Goal: Transaction & Acquisition: Purchase product/service

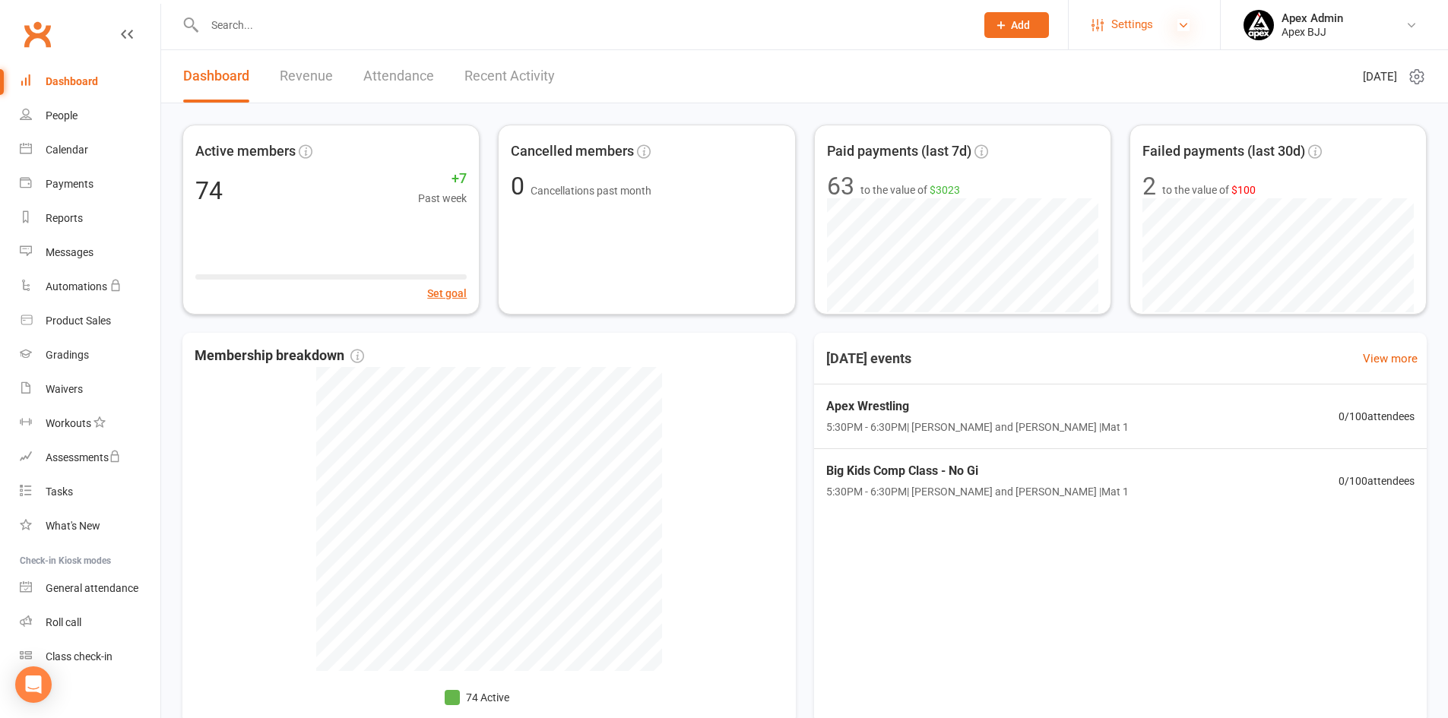
click at [1186, 29] on icon at bounding box center [1183, 25] width 12 height 12
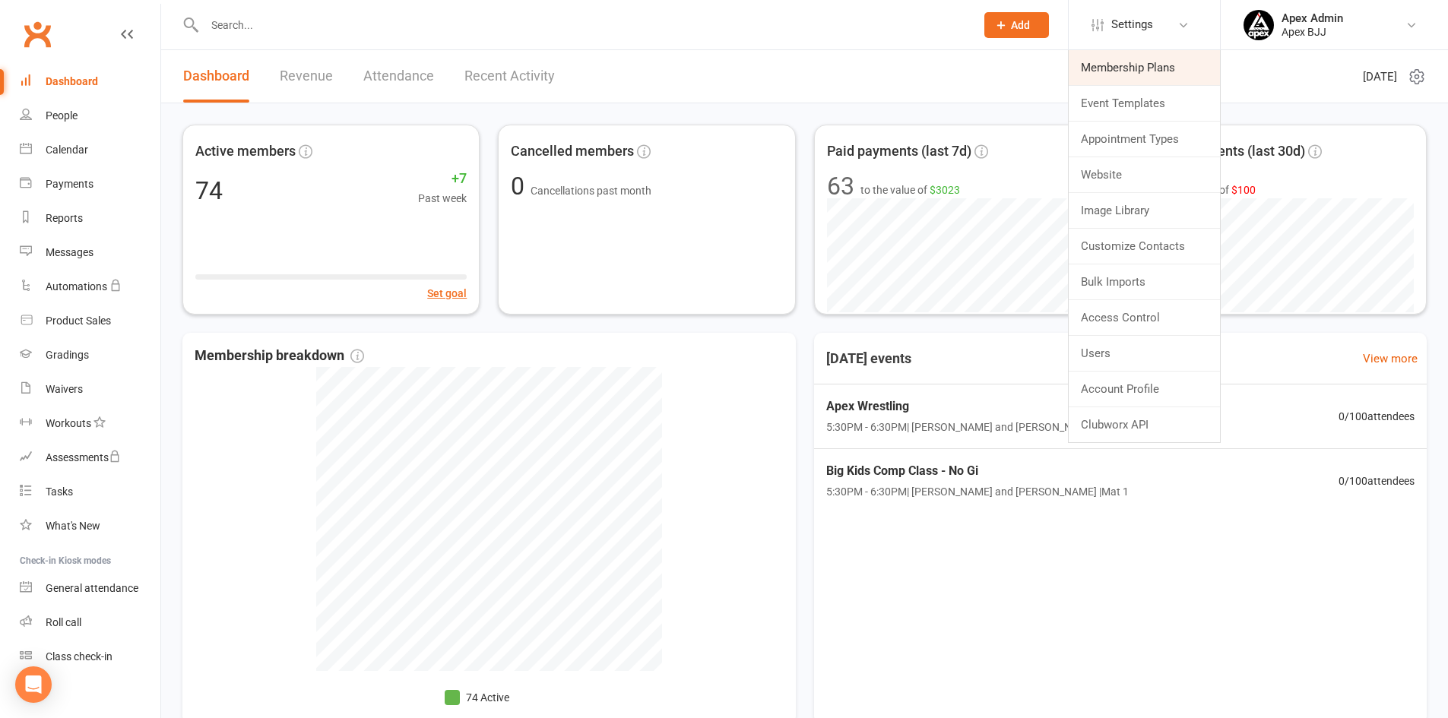
click at [1159, 71] on link "Membership Plans" at bounding box center [1144, 67] width 151 height 35
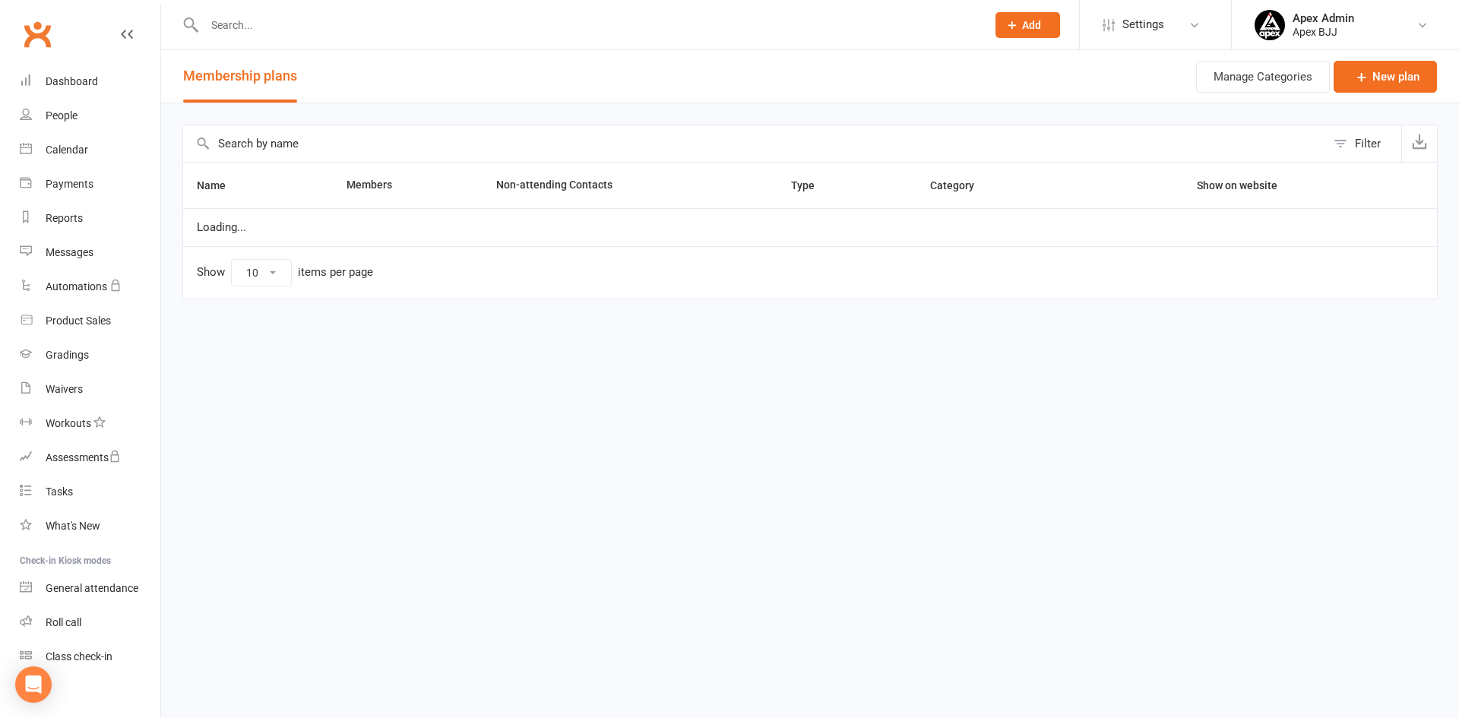
select select "25"
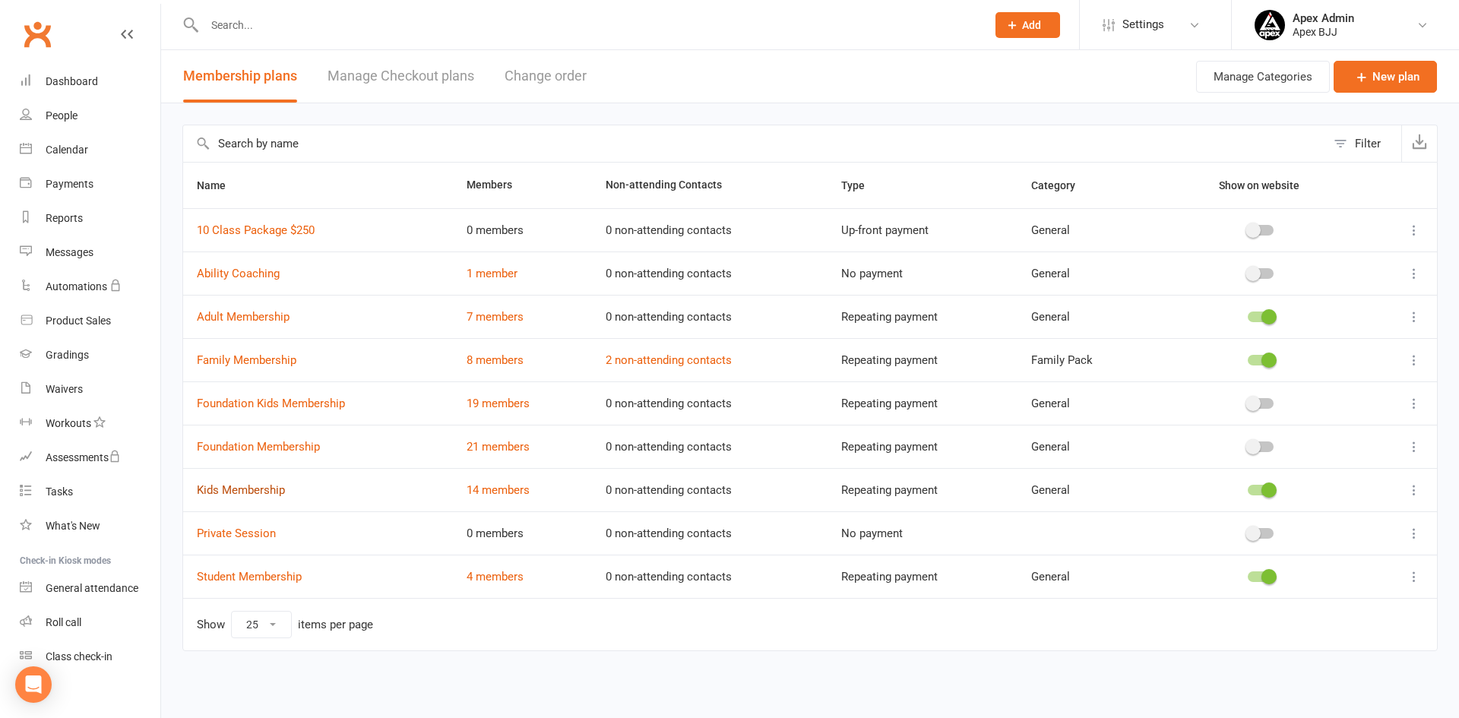
click at [267, 486] on link "Kids Membership" at bounding box center [241, 490] width 88 height 14
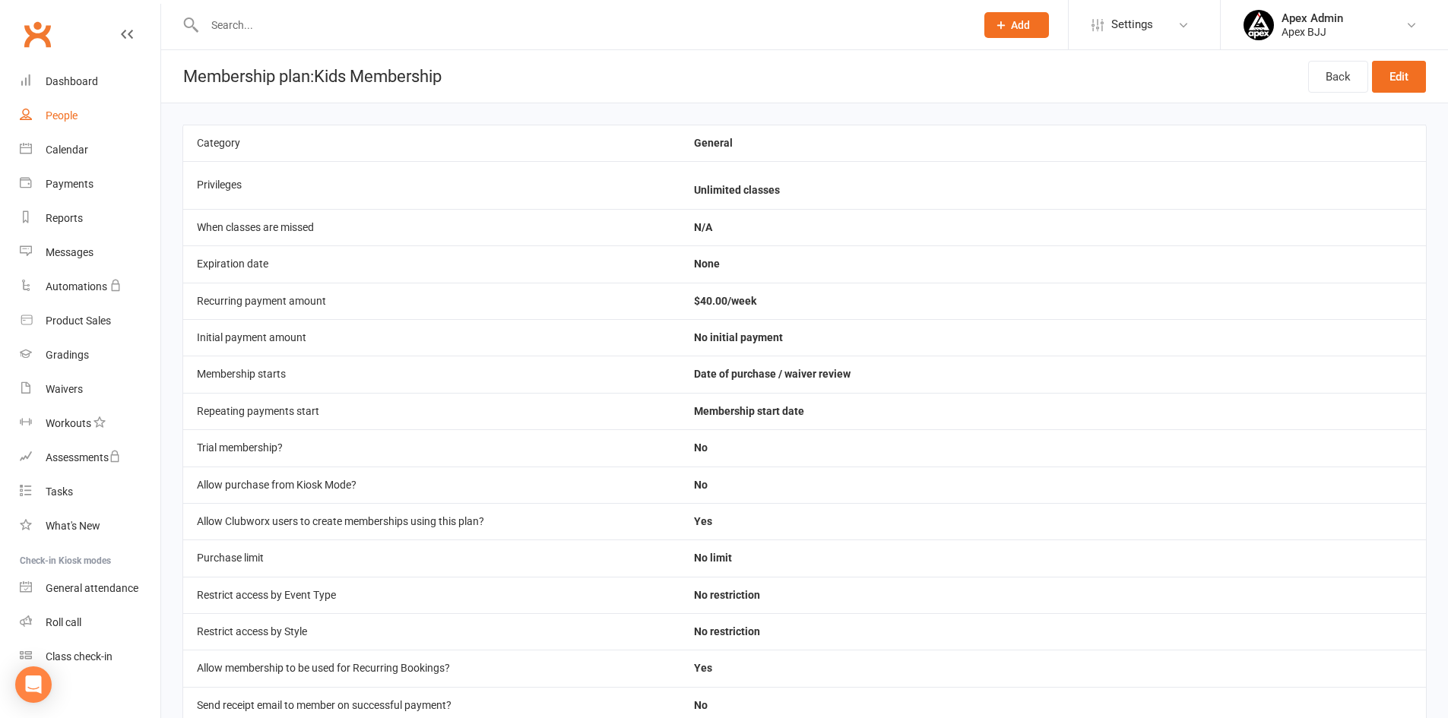
click at [46, 121] on div "People" at bounding box center [62, 115] width 32 height 12
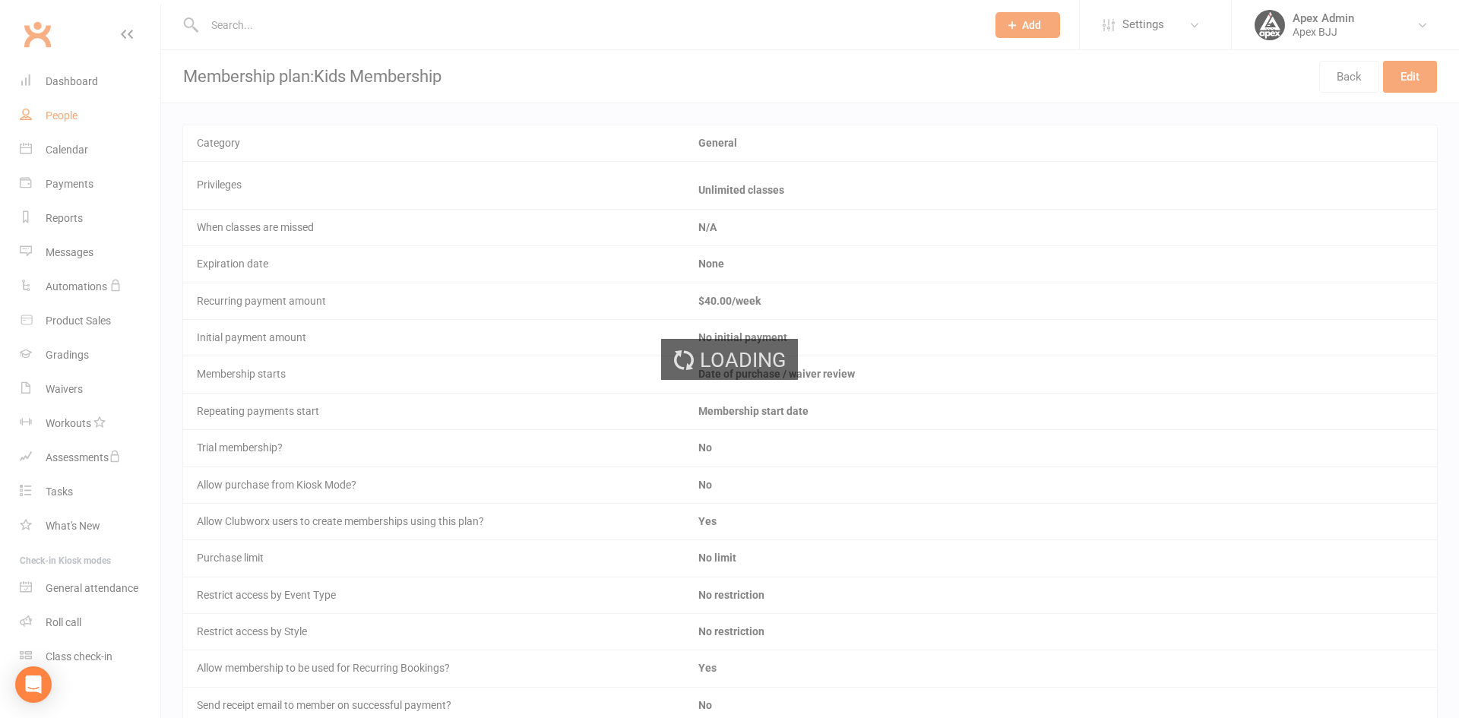
select select "100"
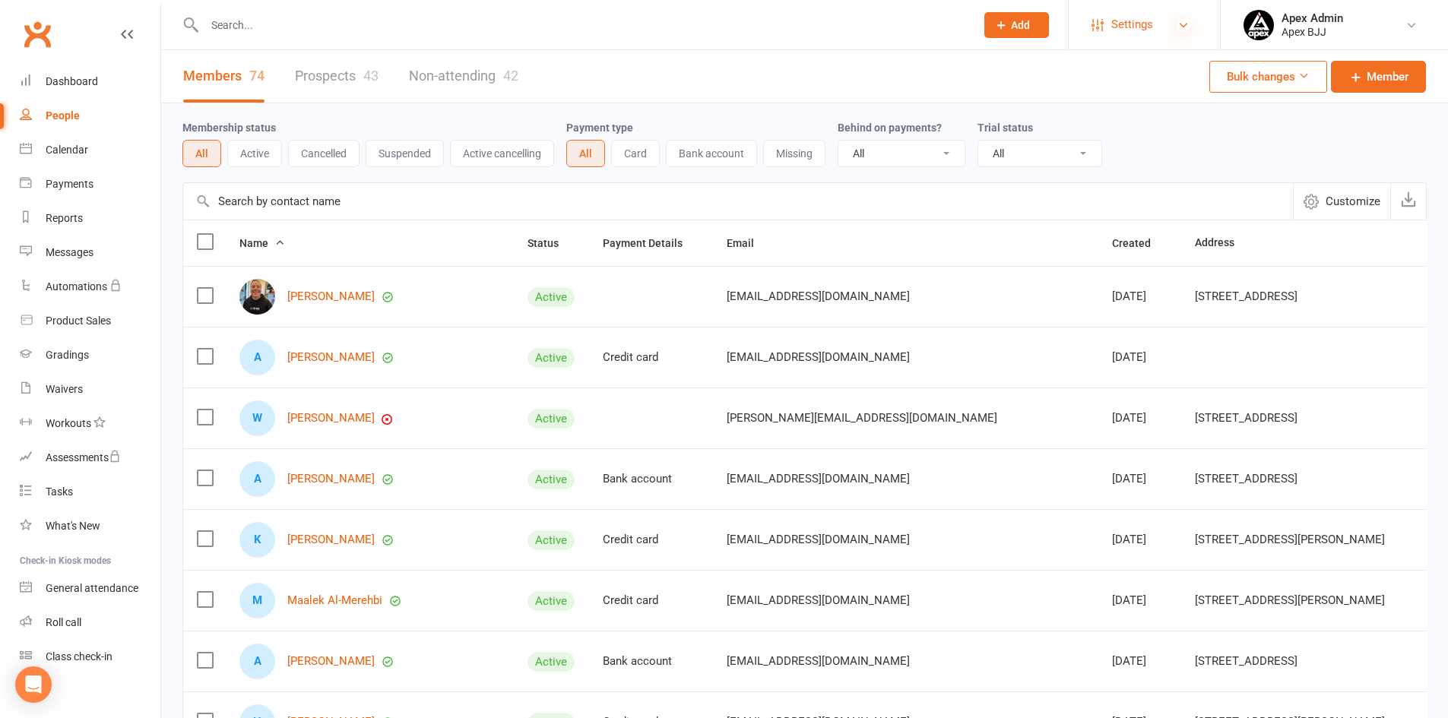
click at [1187, 25] on icon at bounding box center [1183, 25] width 12 height 12
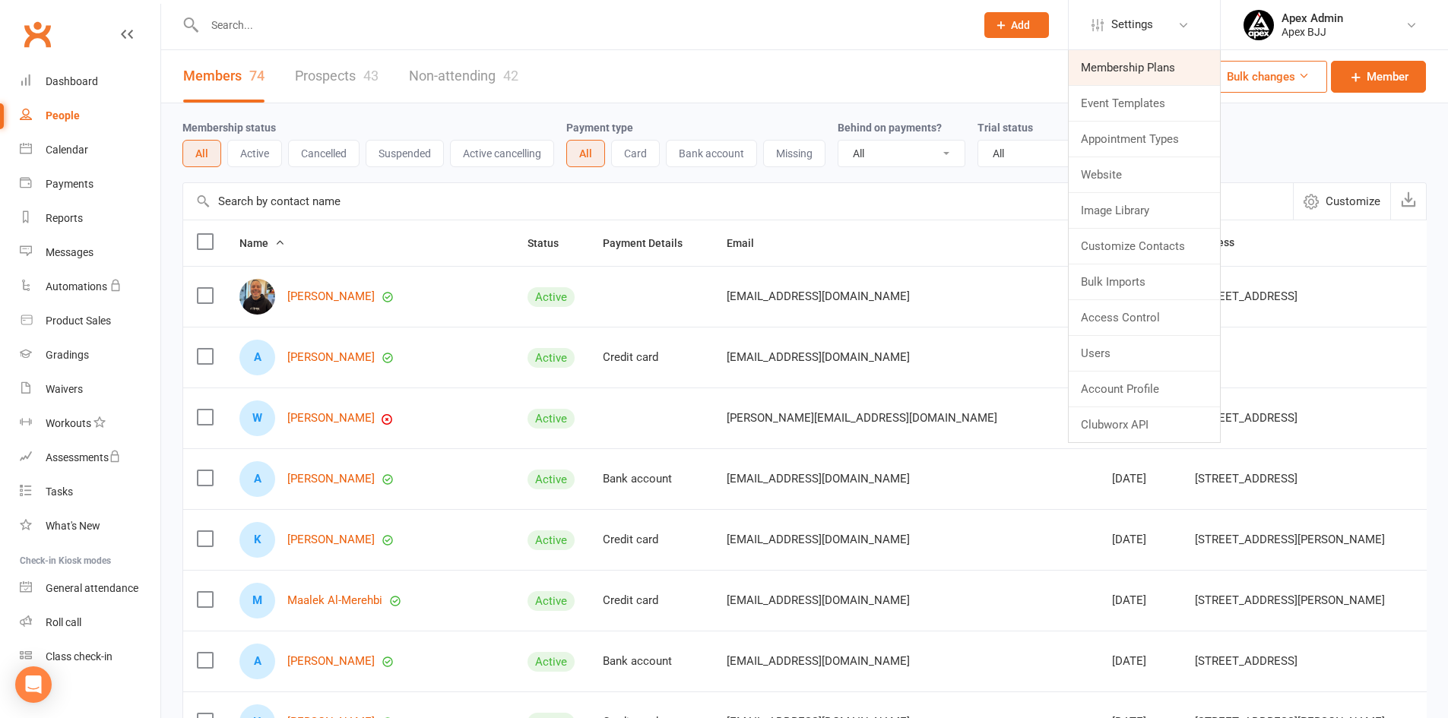
click at [1153, 71] on link "Membership Plans" at bounding box center [1144, 67] width 151 height 35
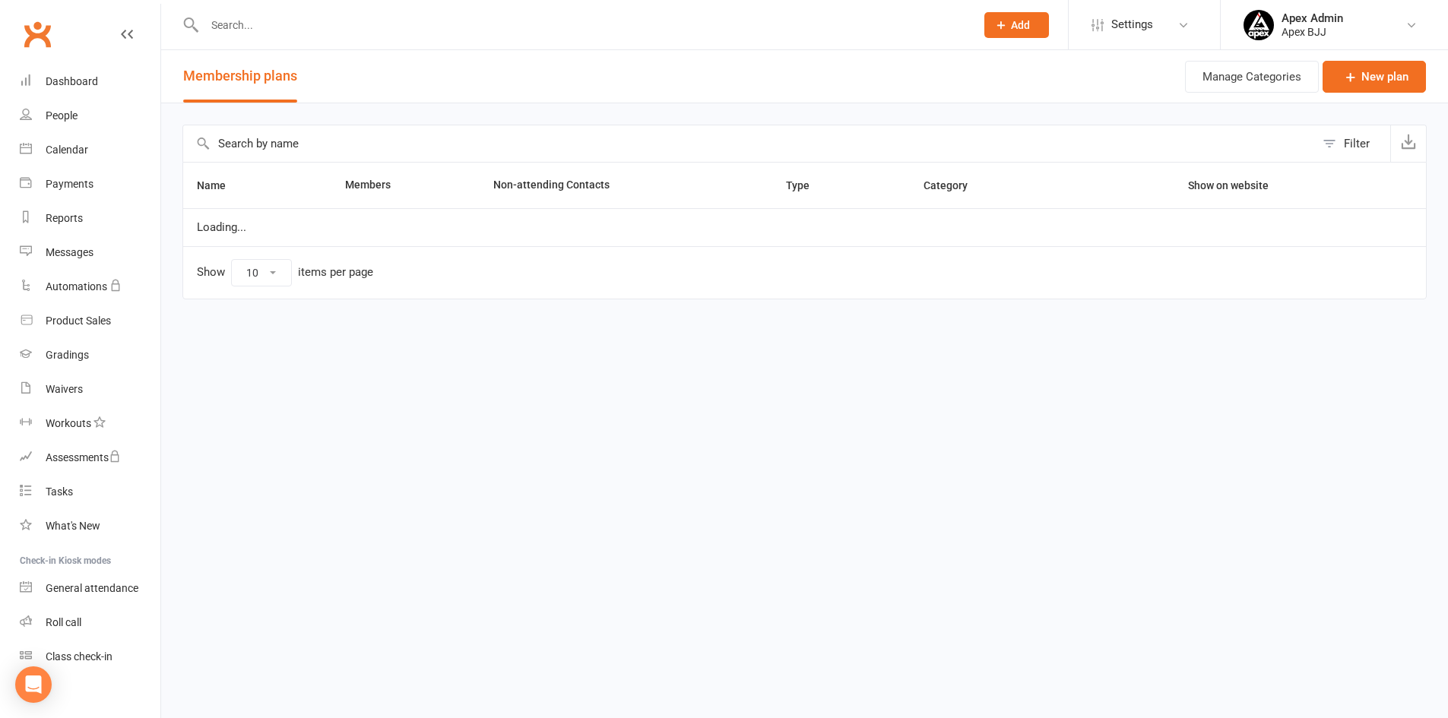
select select "25"
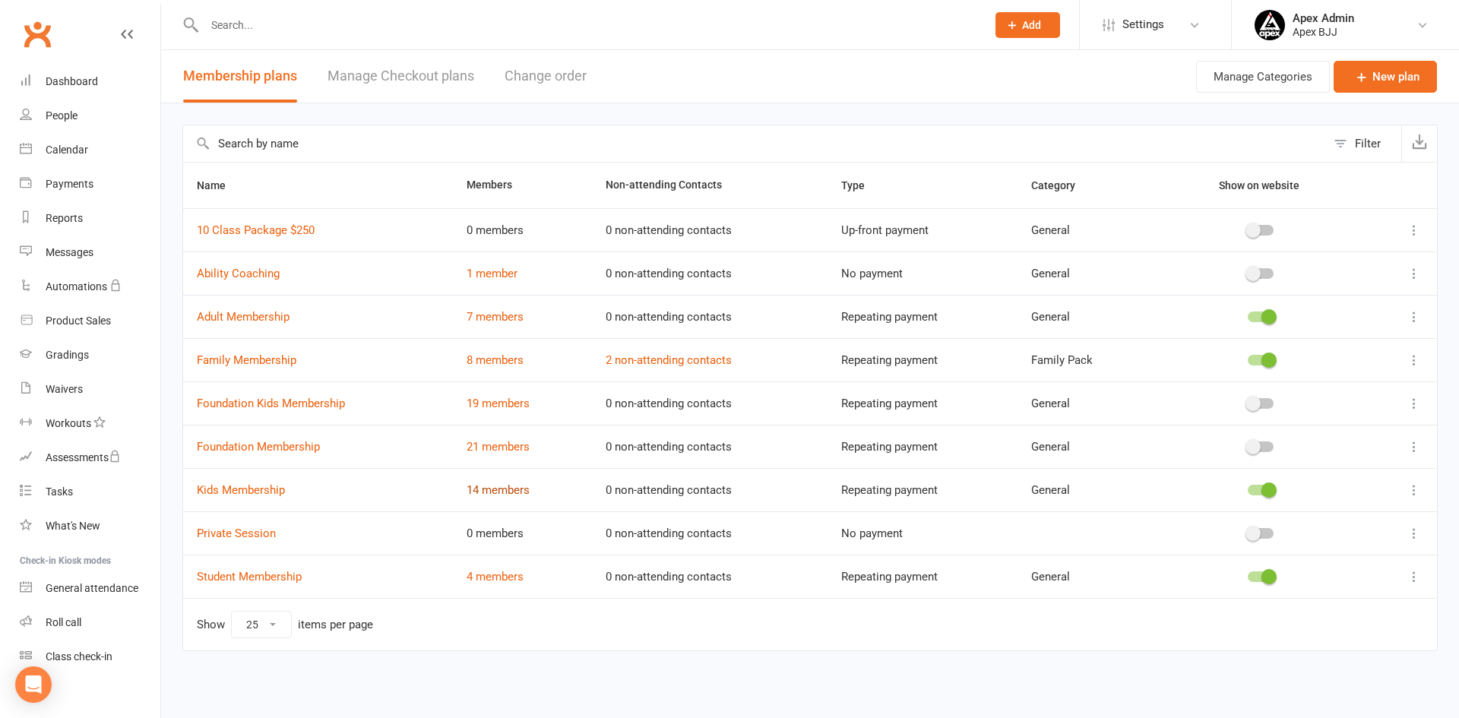
click at [518, 487] on link "14 members" at bounding box center [498, 490] width 63 height 14
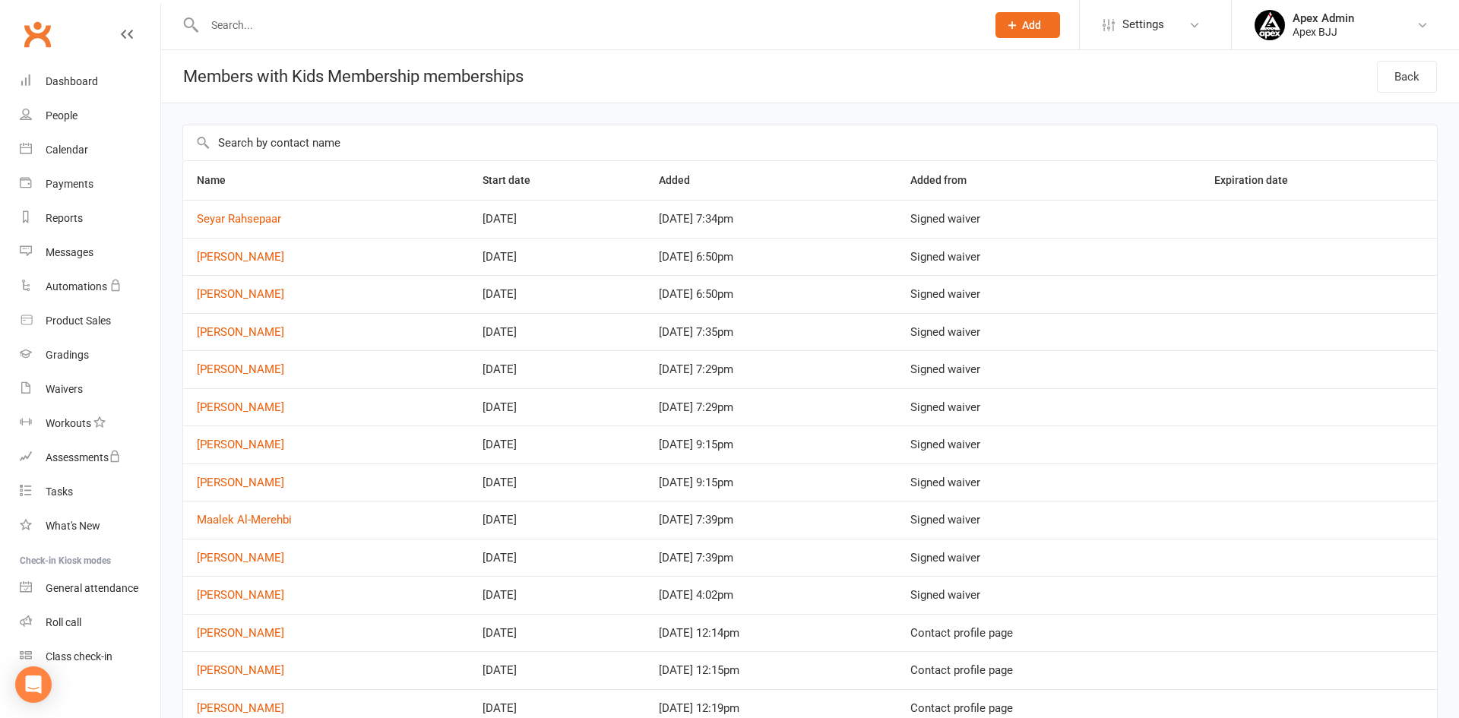
select select "25"
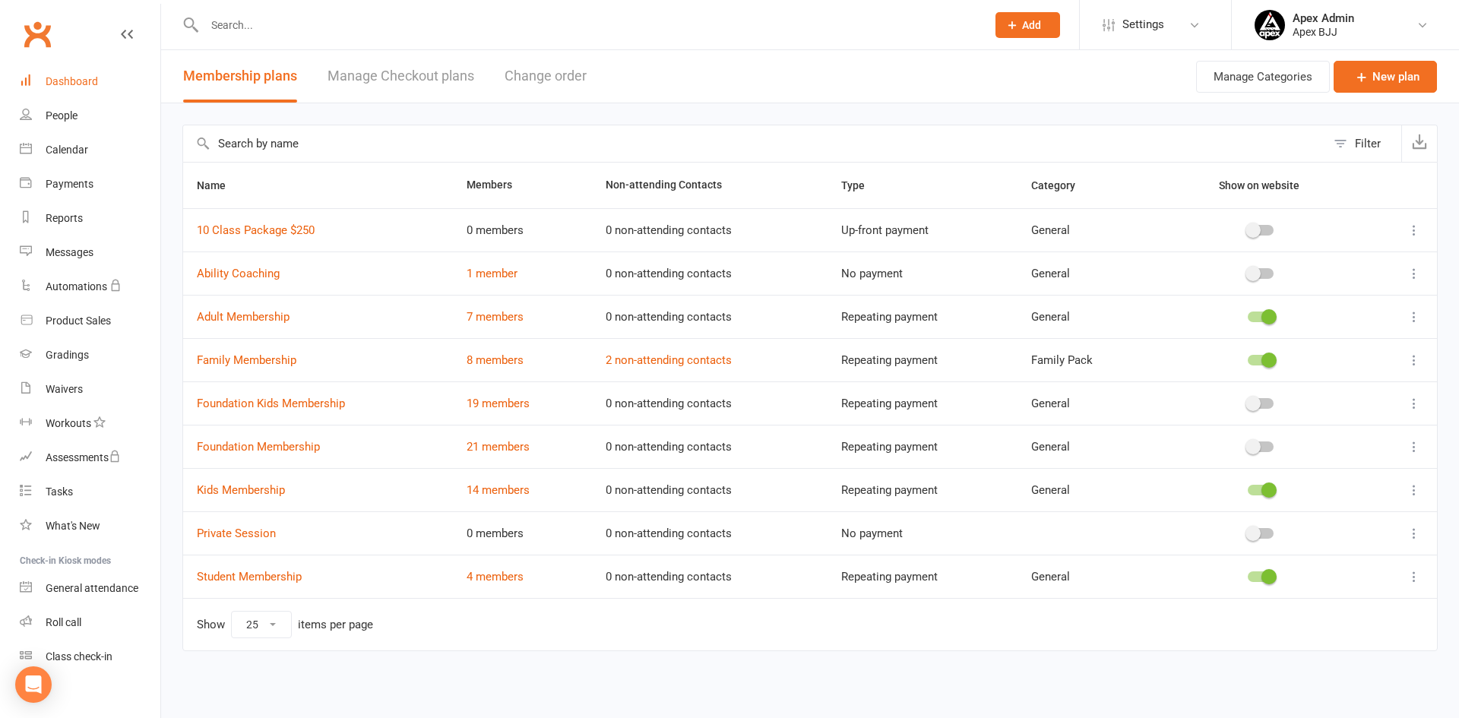
click at [100, 82] on link "Dashboard" at bounding box center [90, 82] width 141 height 34
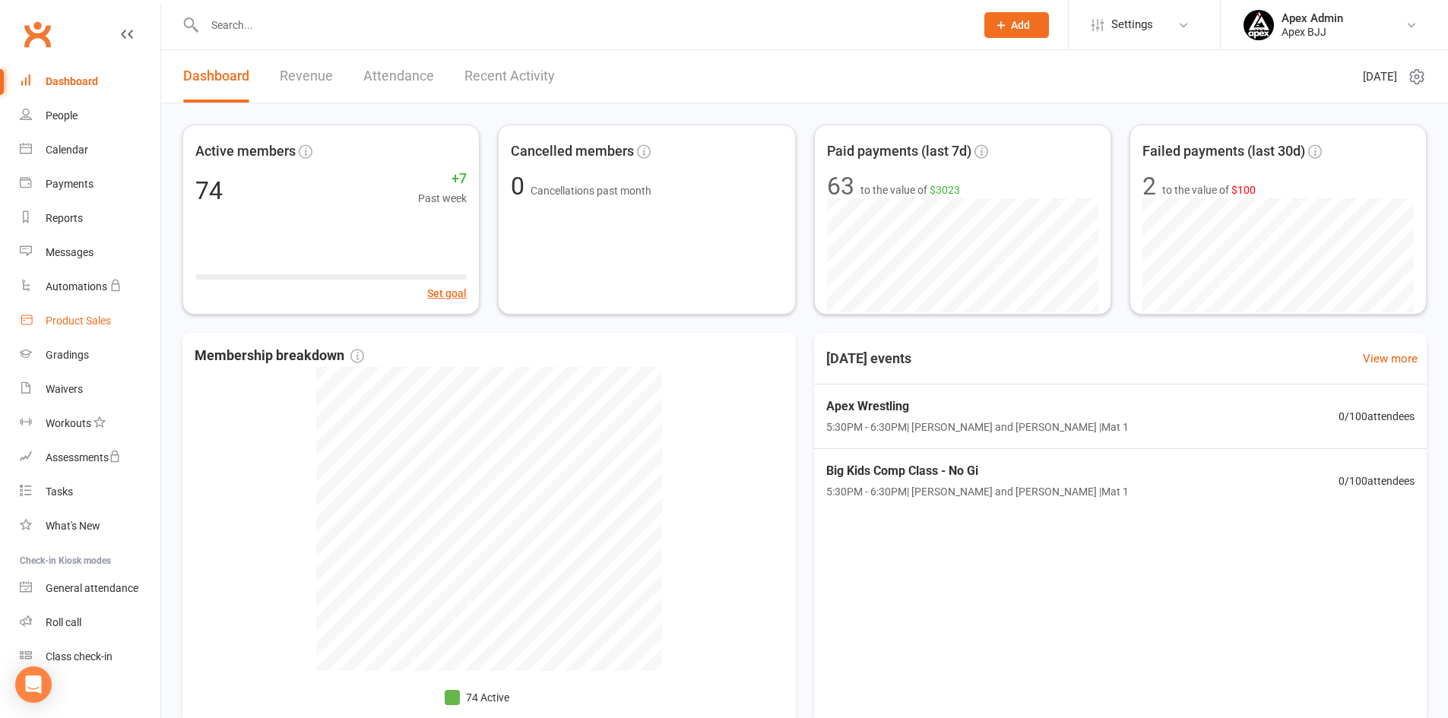
click at [62, 326] on div "Product Sales" at bounding box center [78, 321] width 65 height 12
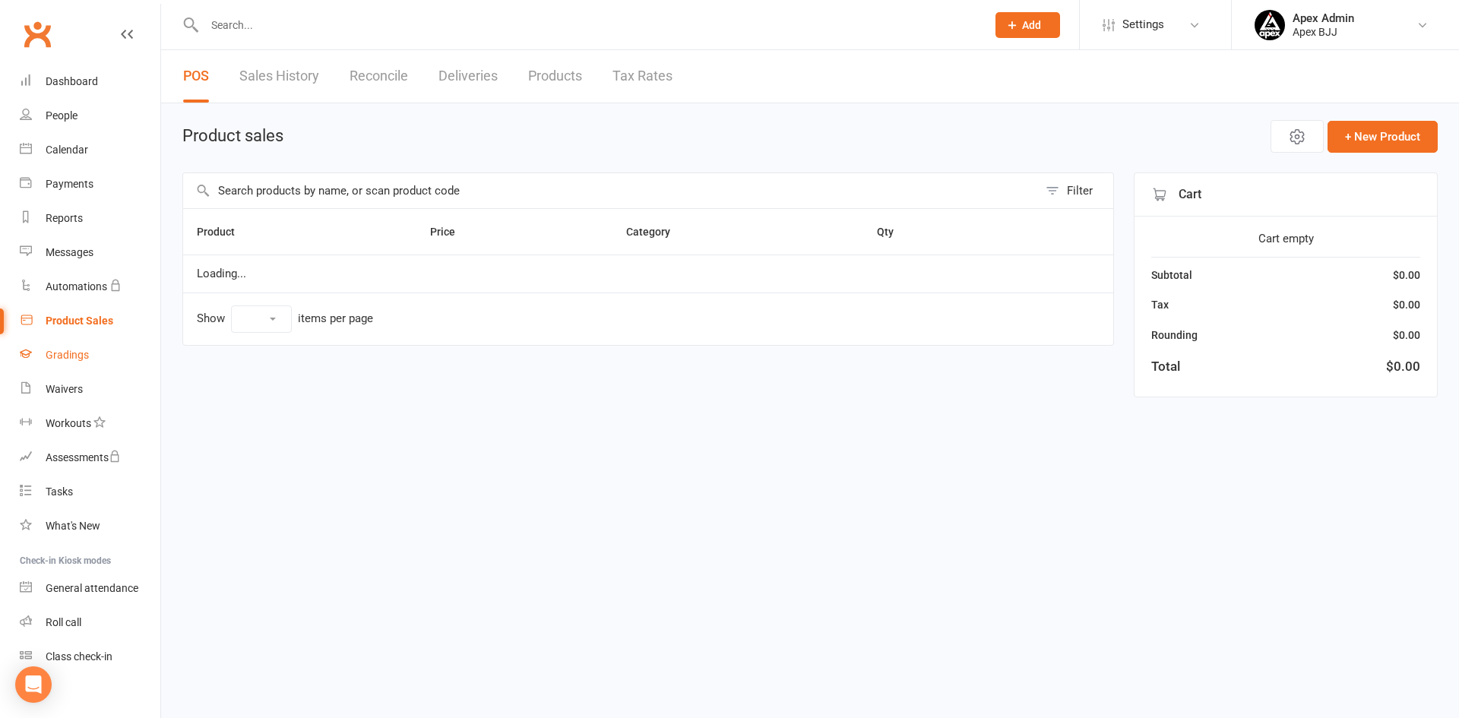
select select "100"
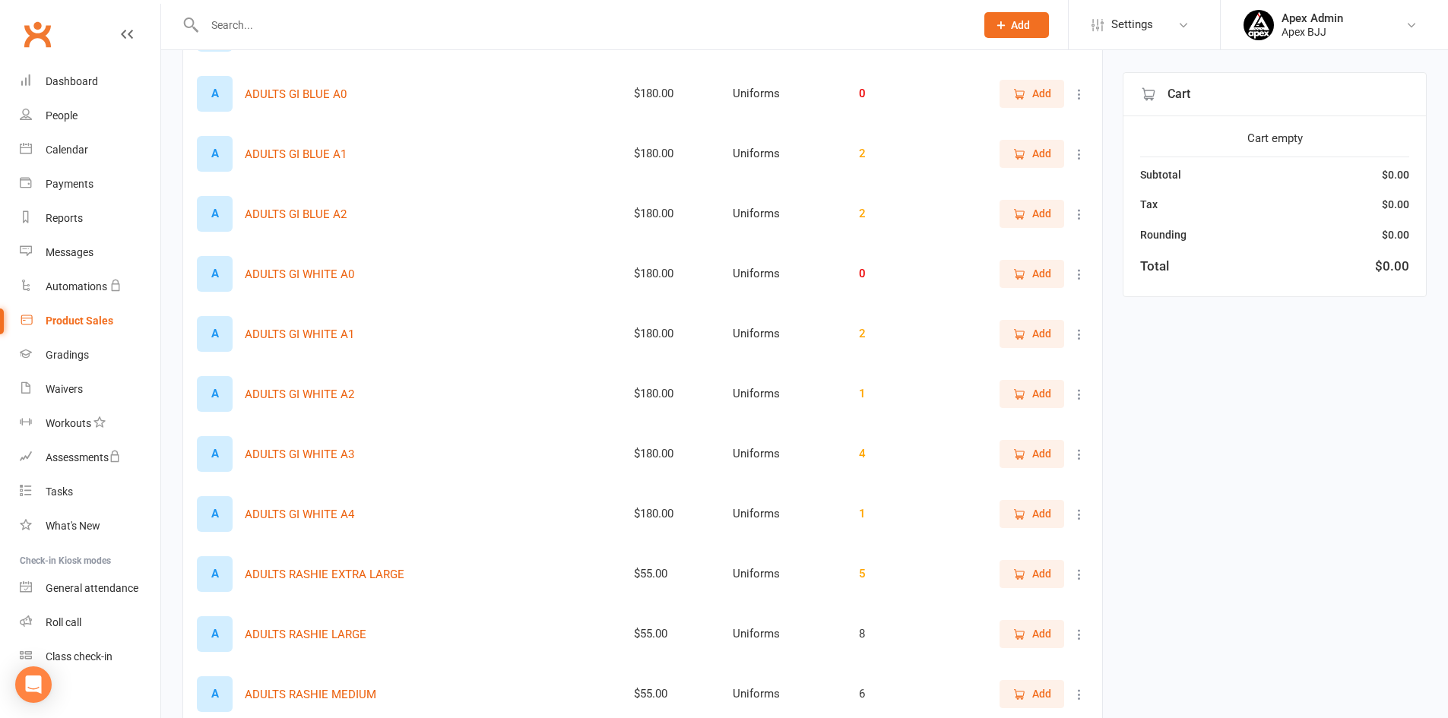
scroll to position [456, 0]
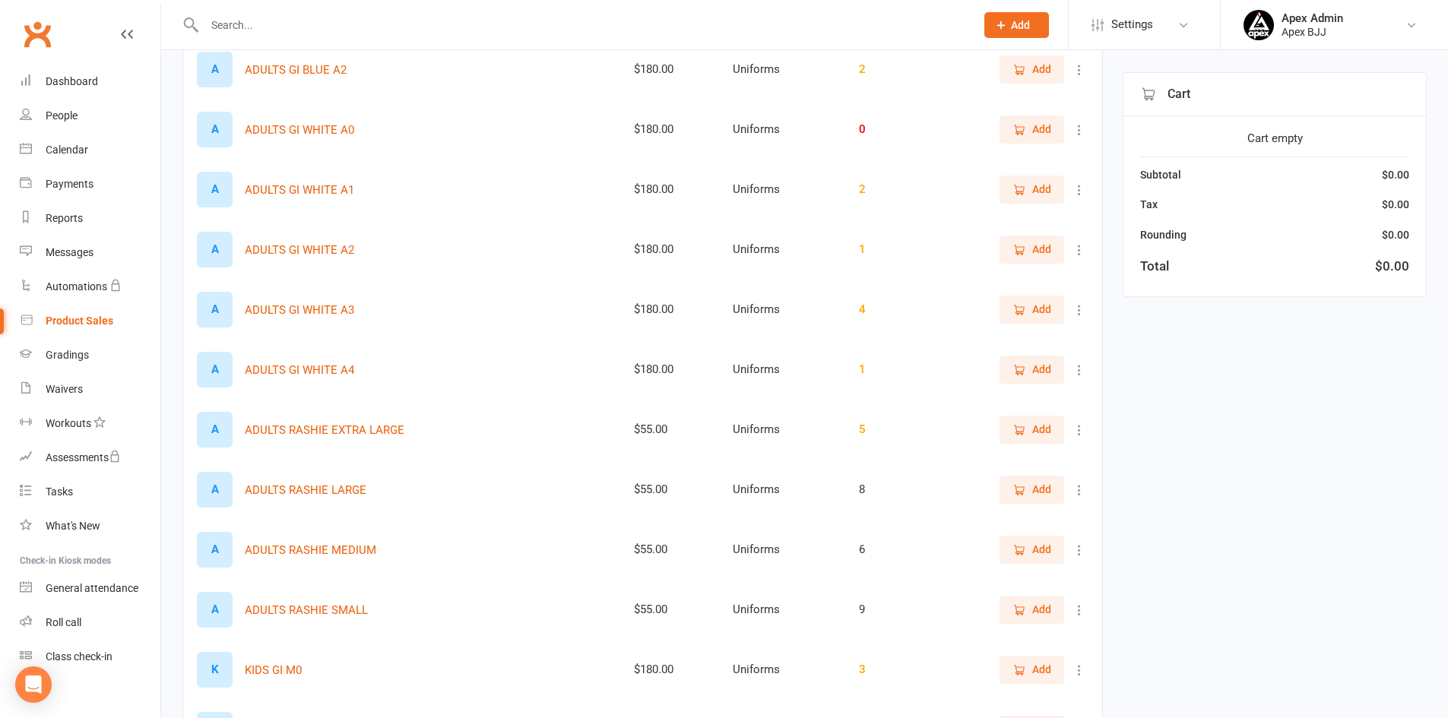
click at [1035, 433] on span "Add" at bounding box center [1041, 429] width 19 height 17
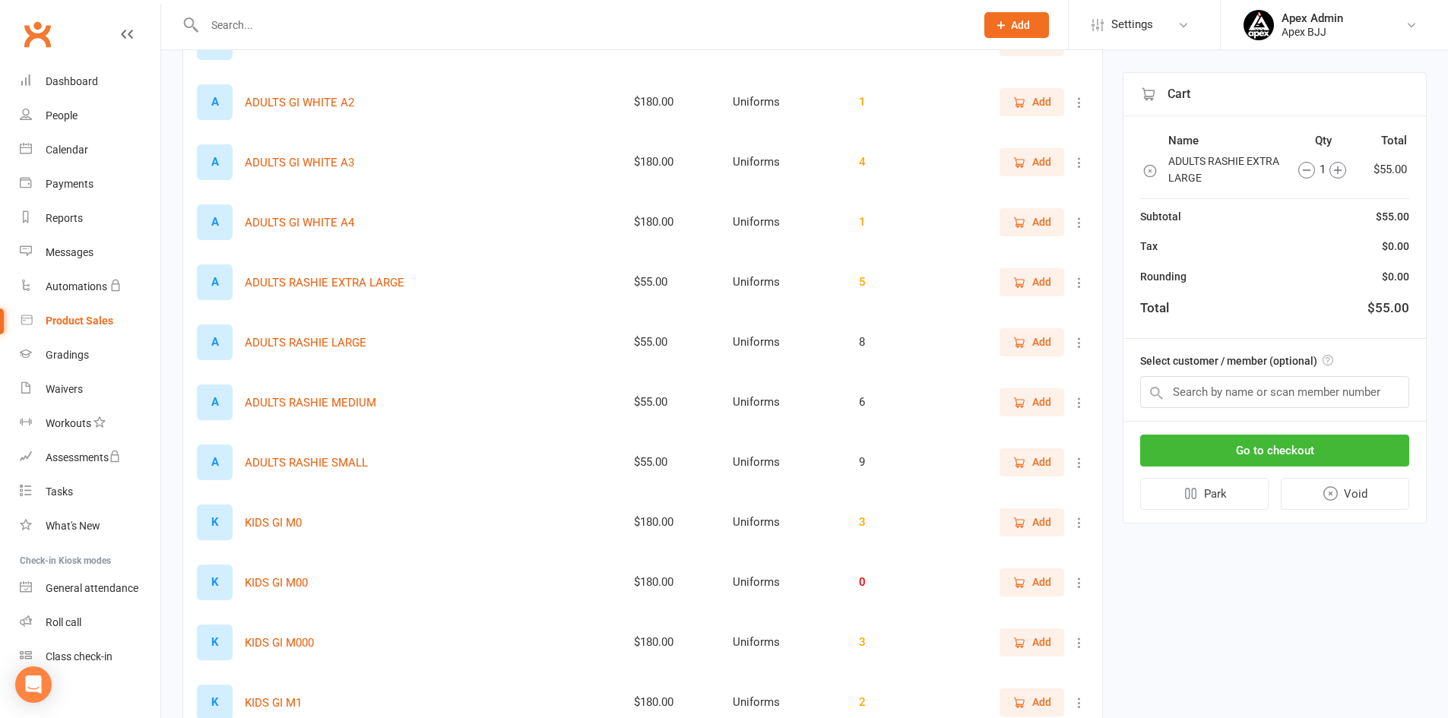
scroll to position [608, 0]
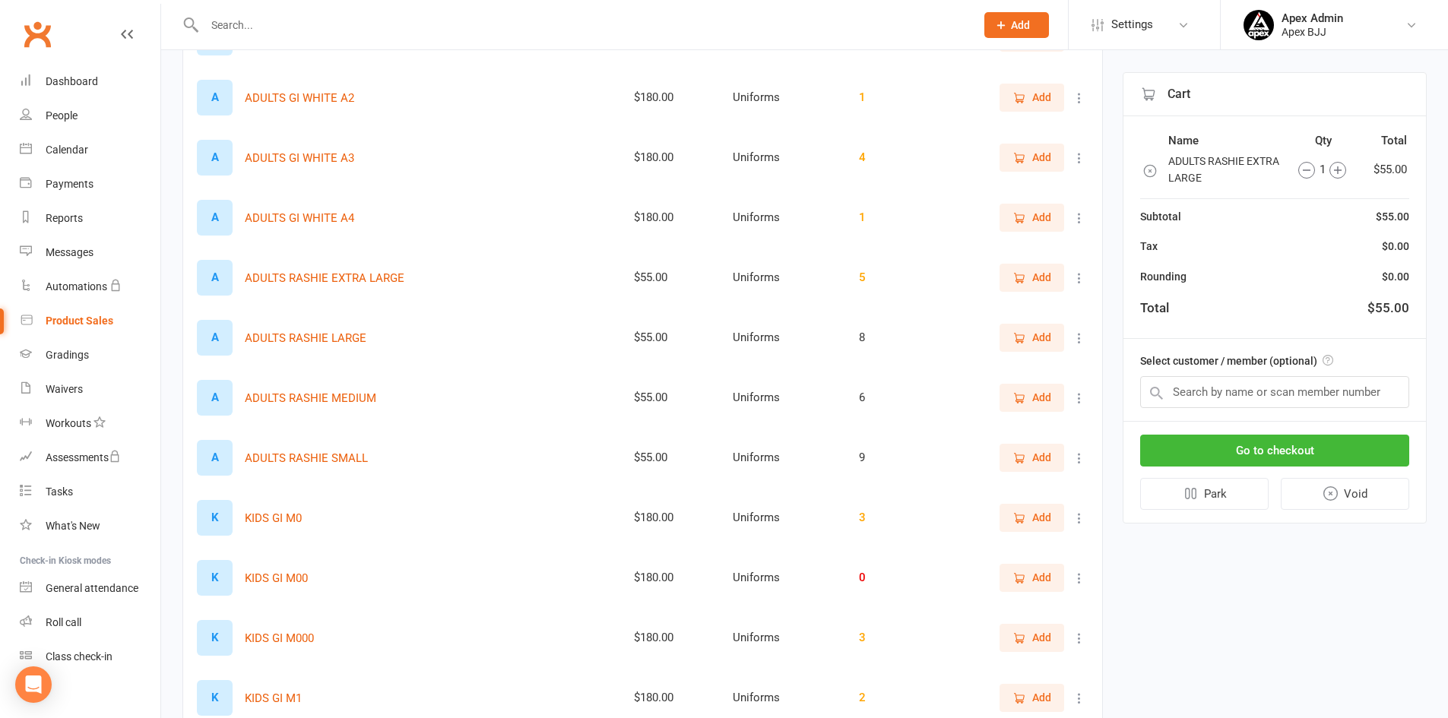
click at [1028, 346] on span "Add" at bounding box center [1031, 337] width 39 height 17
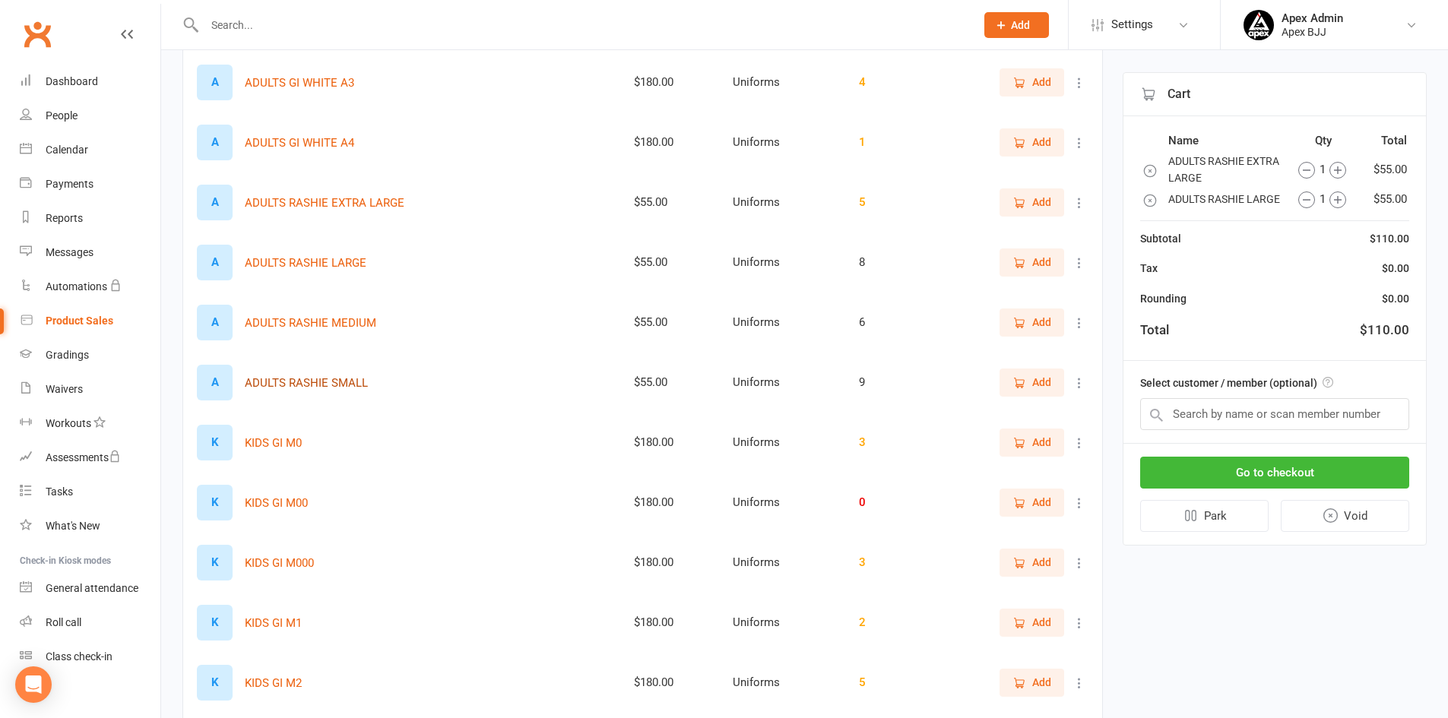
scroll to position [684, 0]
click at [1082, 502] on icon at bounding box center [1079, 502] width 15 height 15
click at [1026, 536] on link "View / Edit" at bounding box center [1001, 532] width 151 height 30
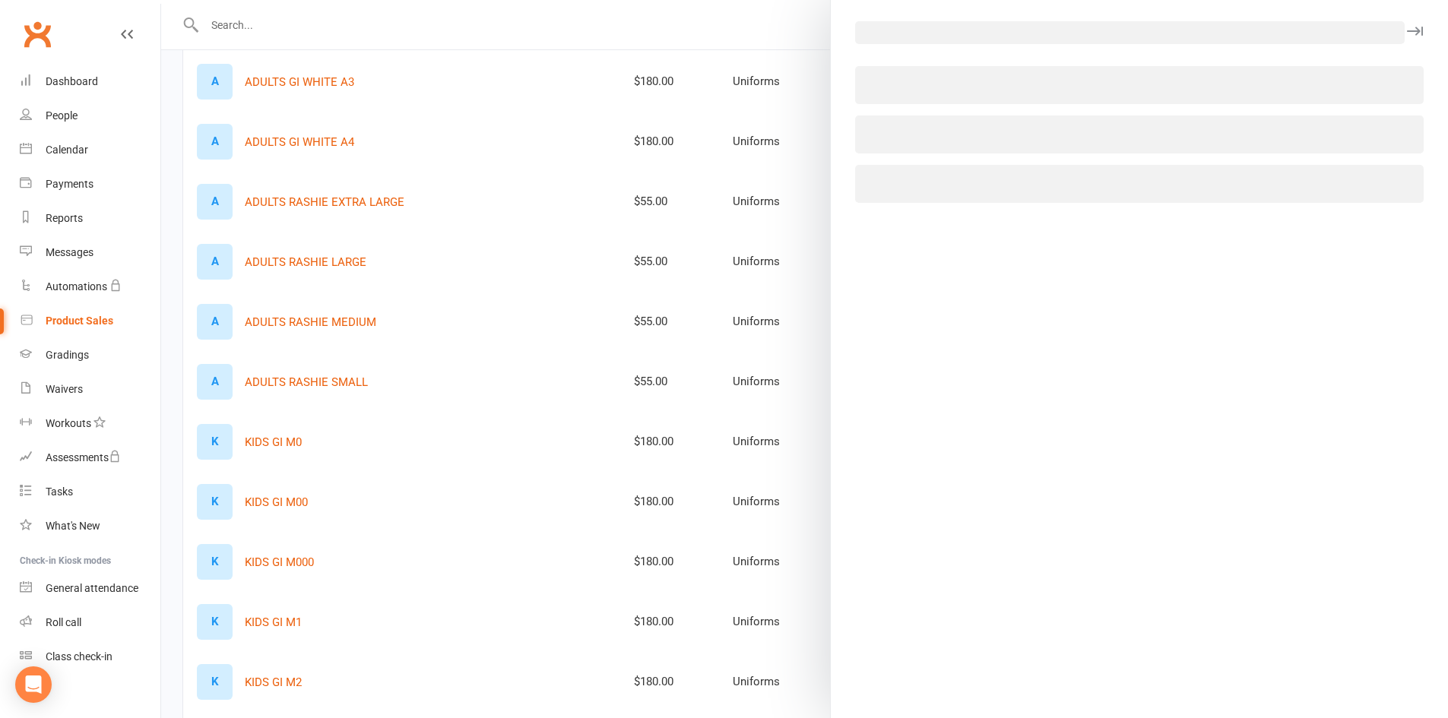
select select "3798"
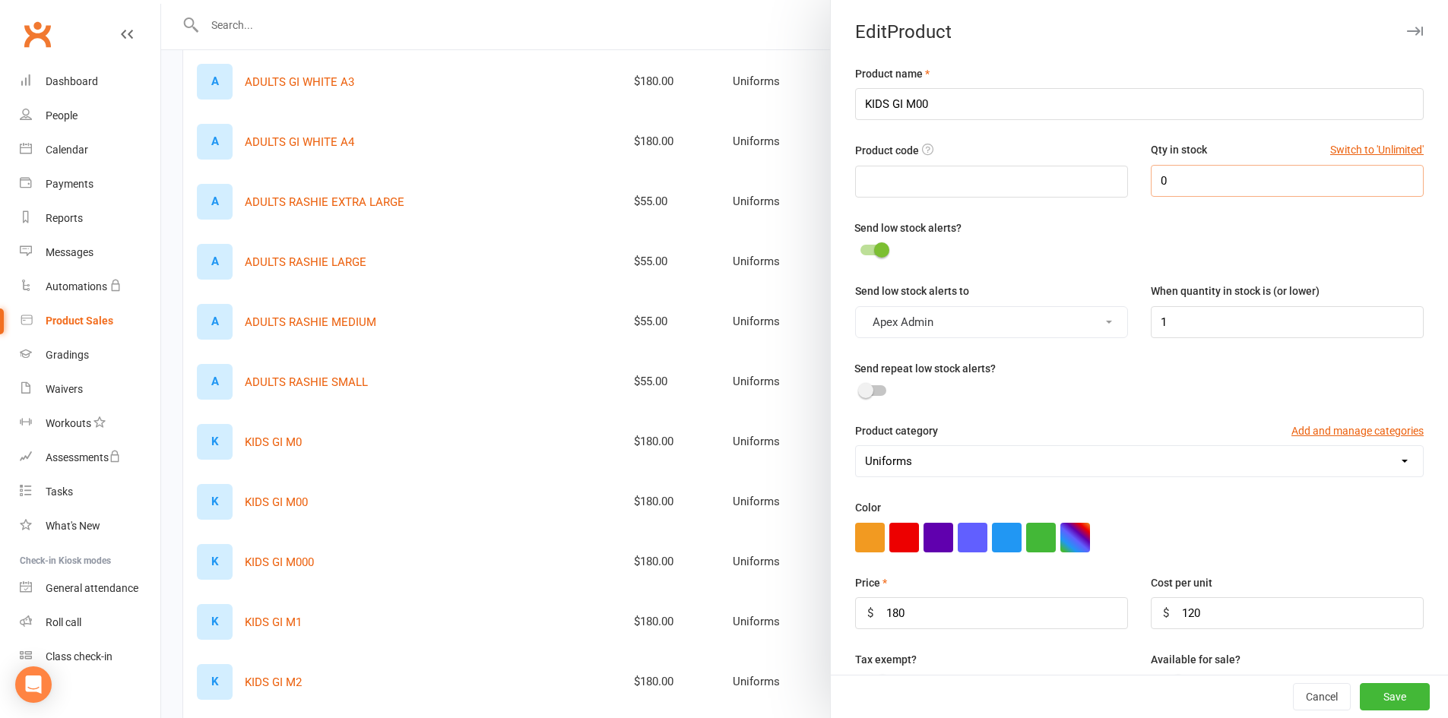
click at [1164, 181] on input "0" at bounding box center [1287, 181] width 273 height 32
type input "2"
click at [1360, 701] on button "Save" at bounding box center [1395, 696] width 70 height 27
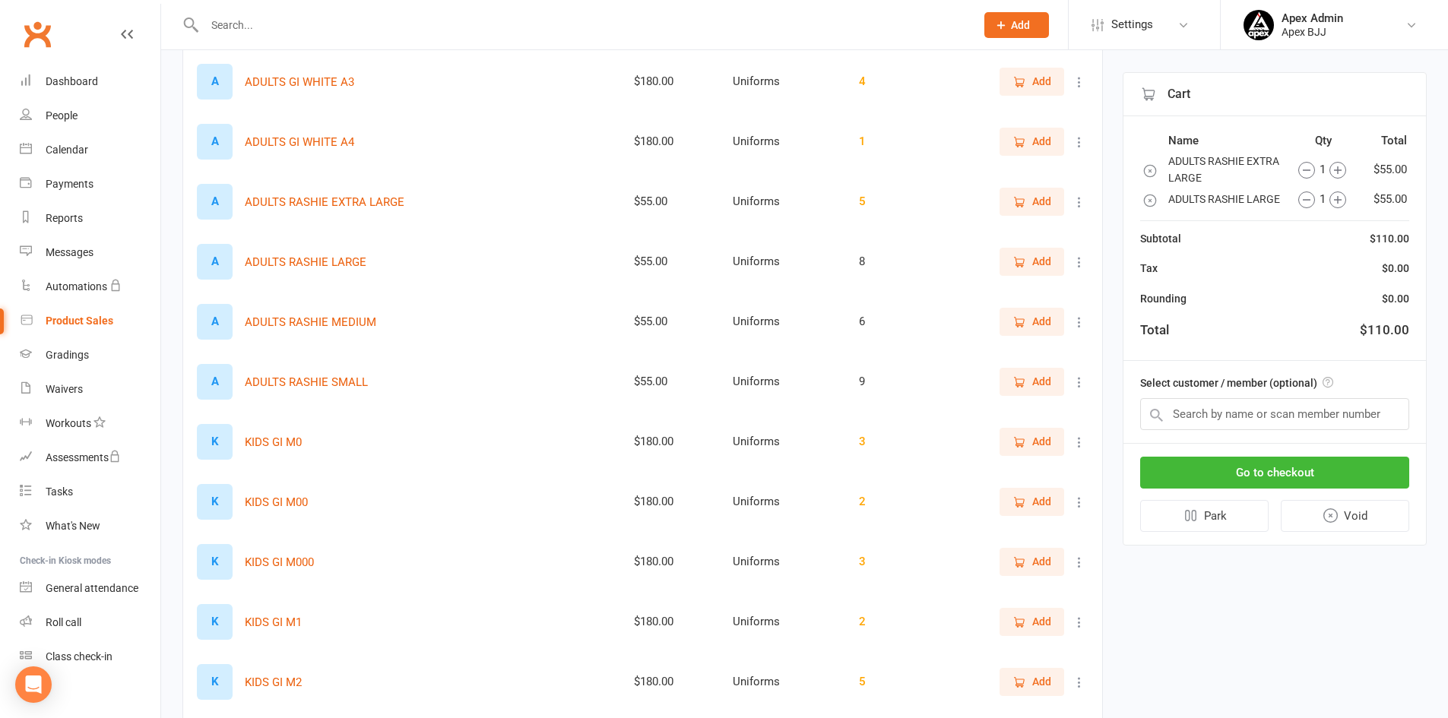
click at [1028, 565] on span "Add" at bounding box center [1031, 561] width 39 height 17
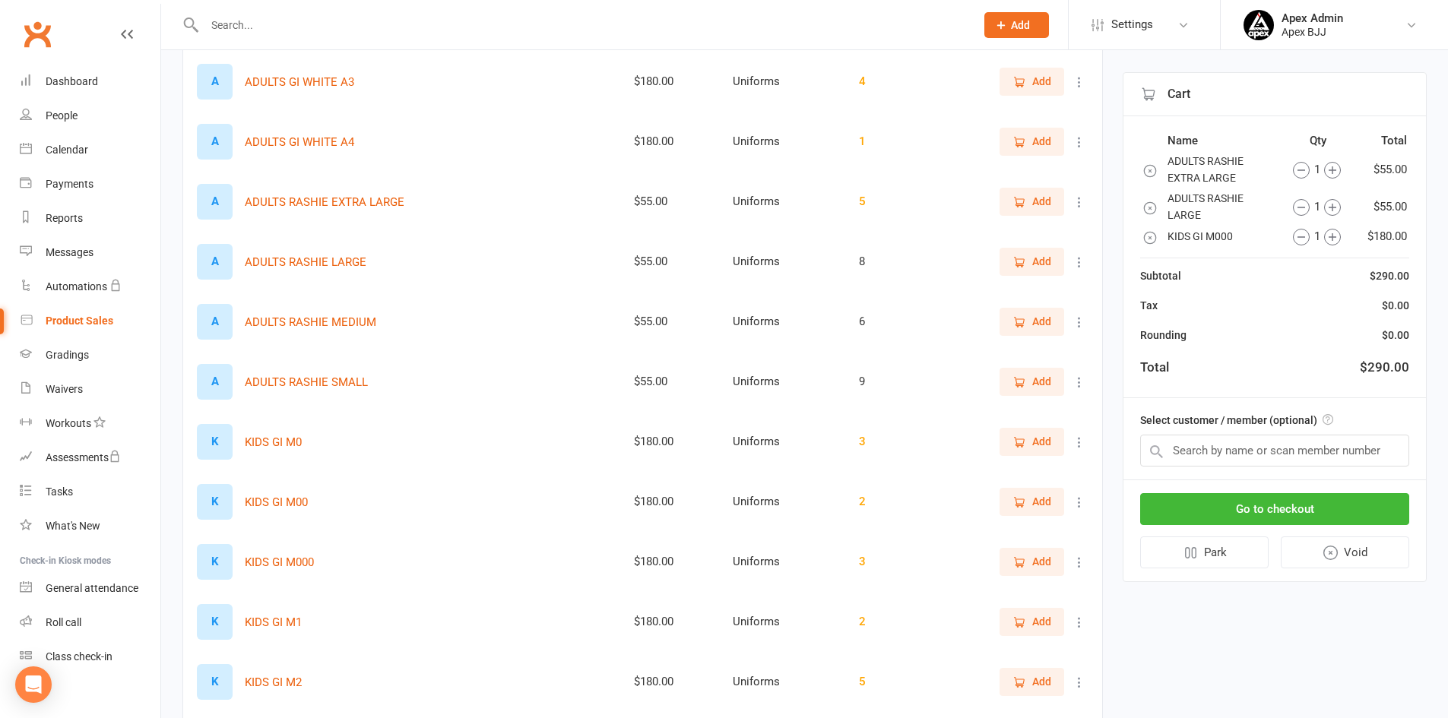
click at [1331, 236] on icon "button" at bounding box center [1333, 237] width 8 height 8
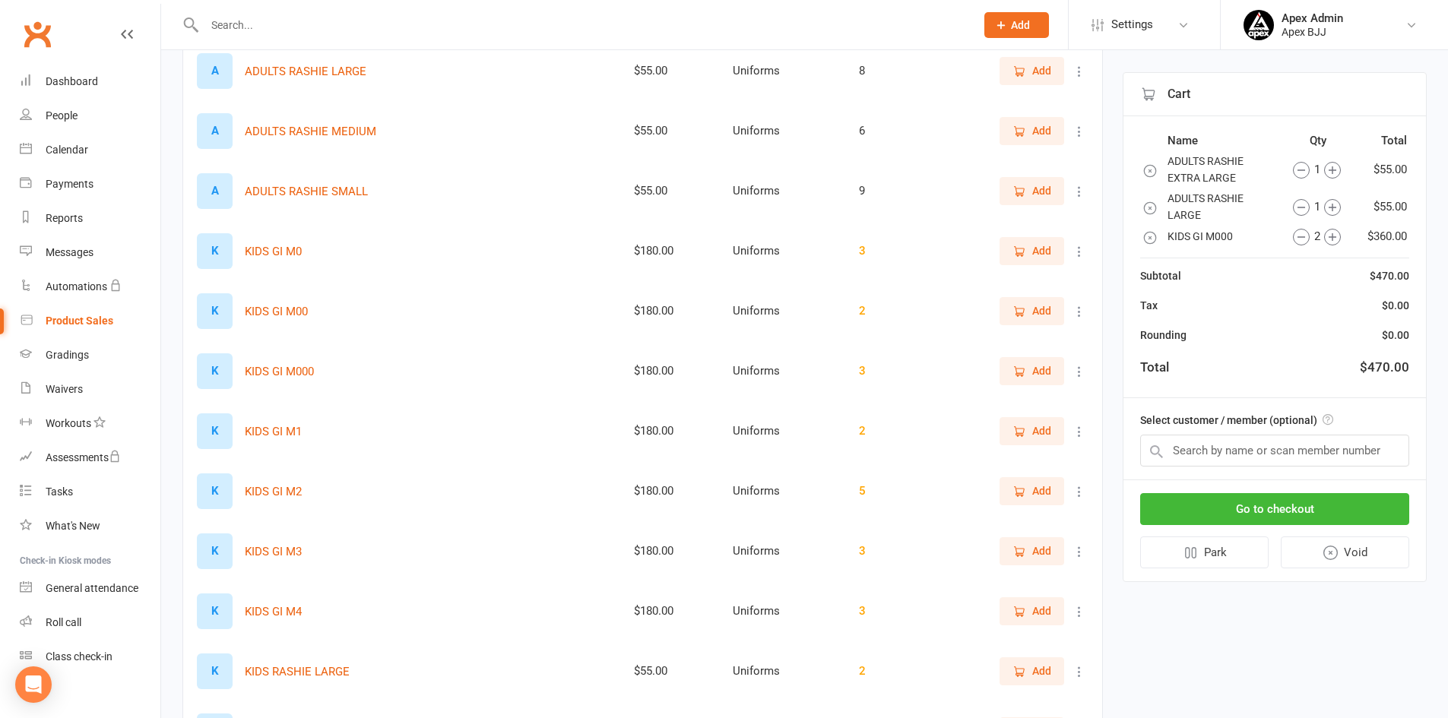
scroll to position [912, 0]
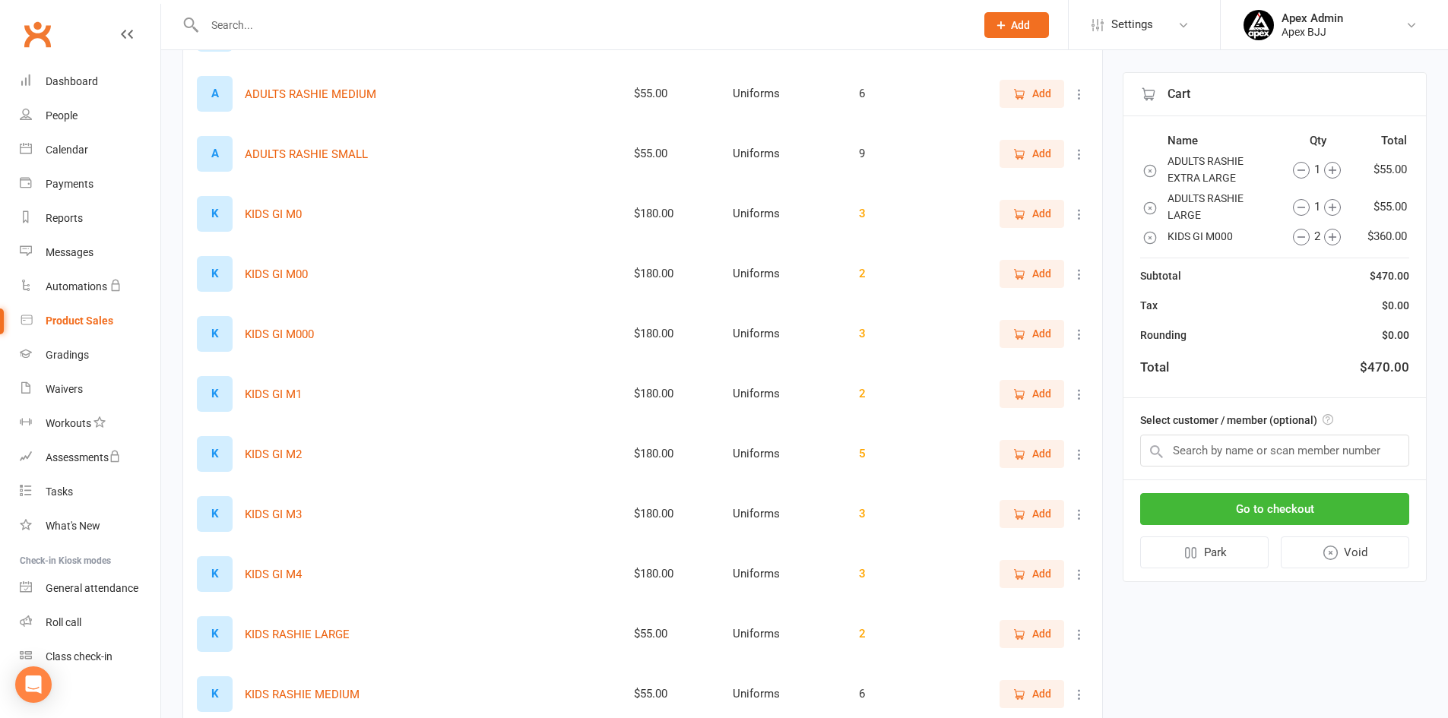
click at [1019, 456] on icon "button" at bounding box center [1019, 453] width 8 height 8
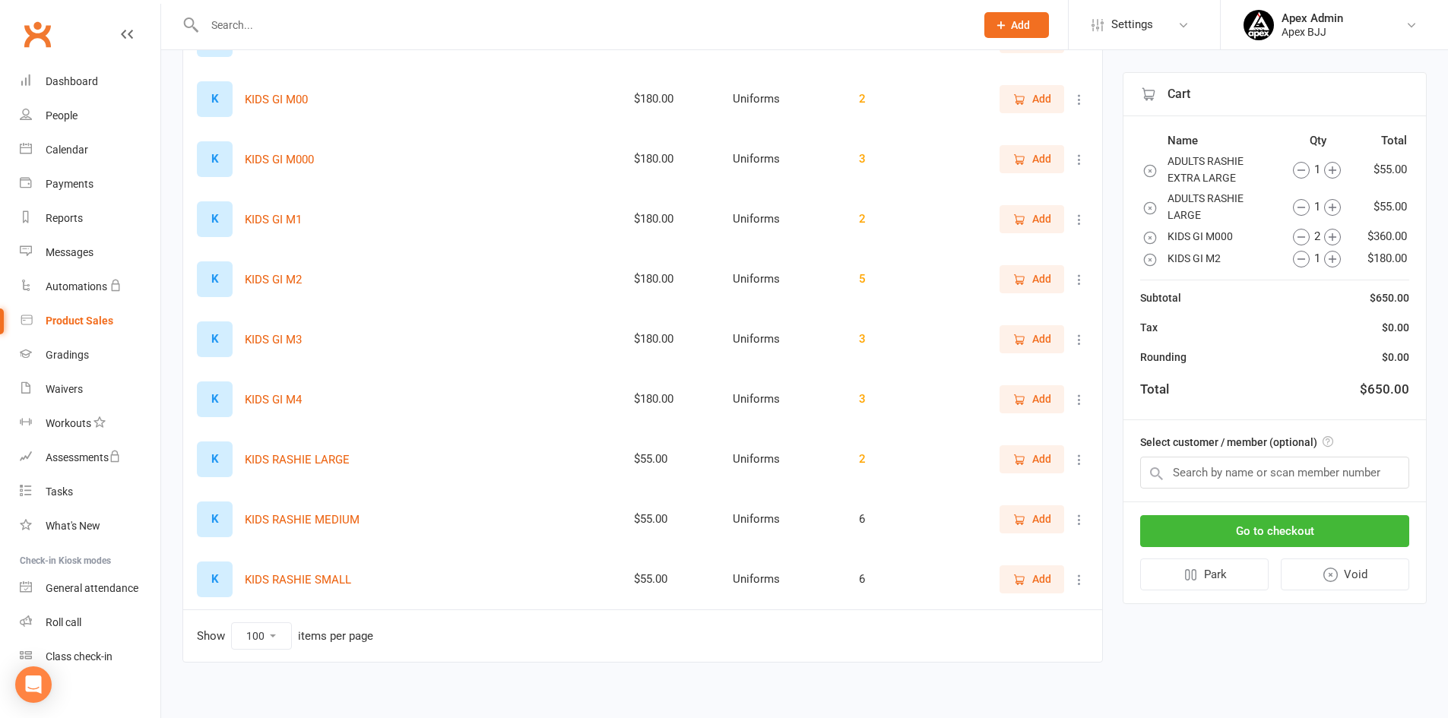
scroll to position [1096, 0]
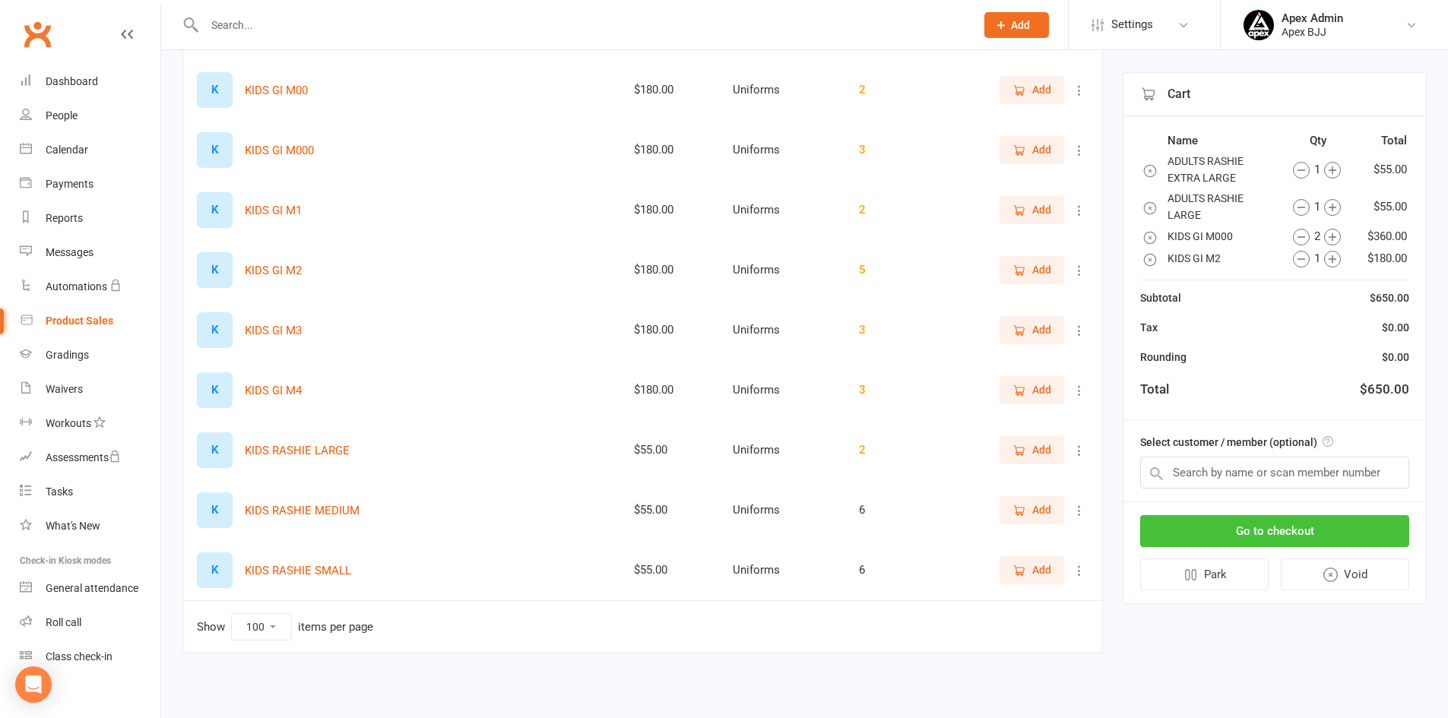
click at [1299, 535] on button "Go to checkout" at bounding box center [1274, 531] width 269 height 32
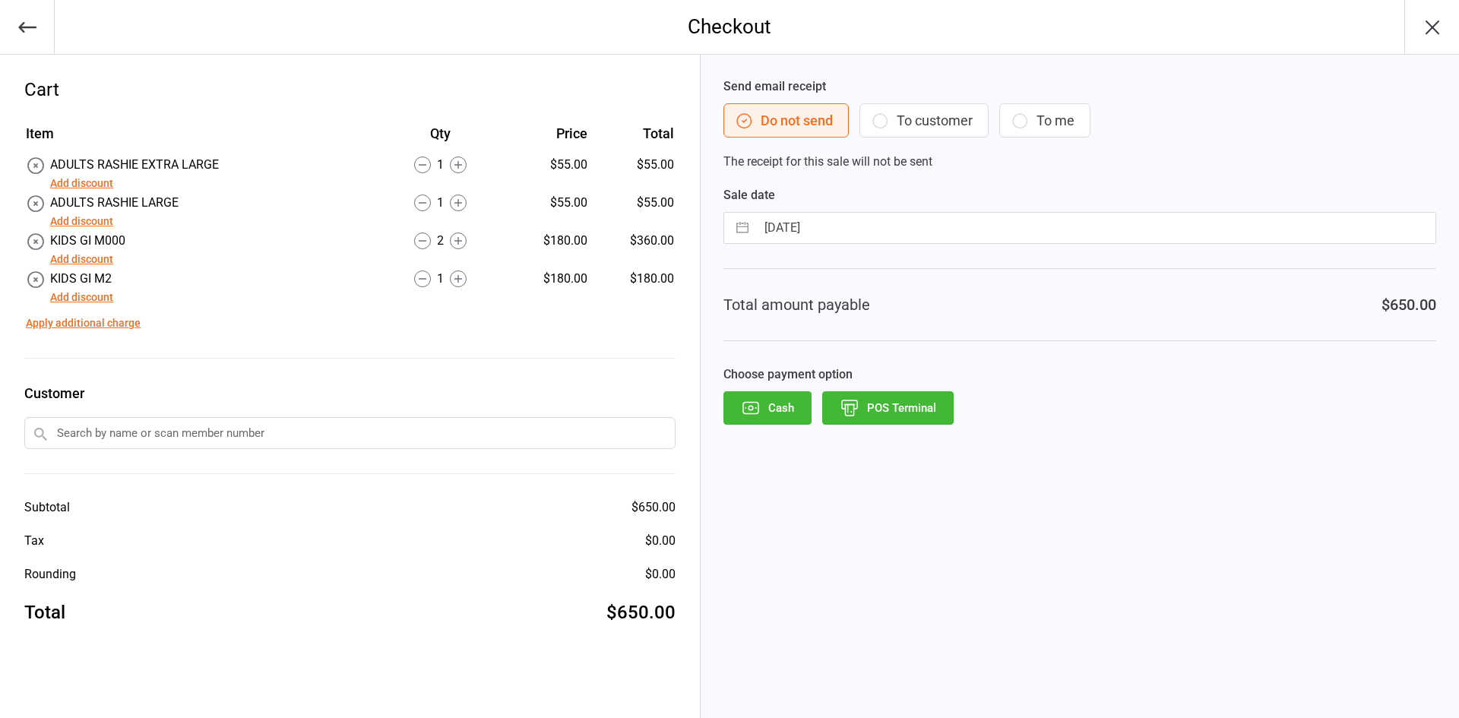
click at [883, 403] on button "POS Terminal" at bounding box center [888, 407] width 132 height 33
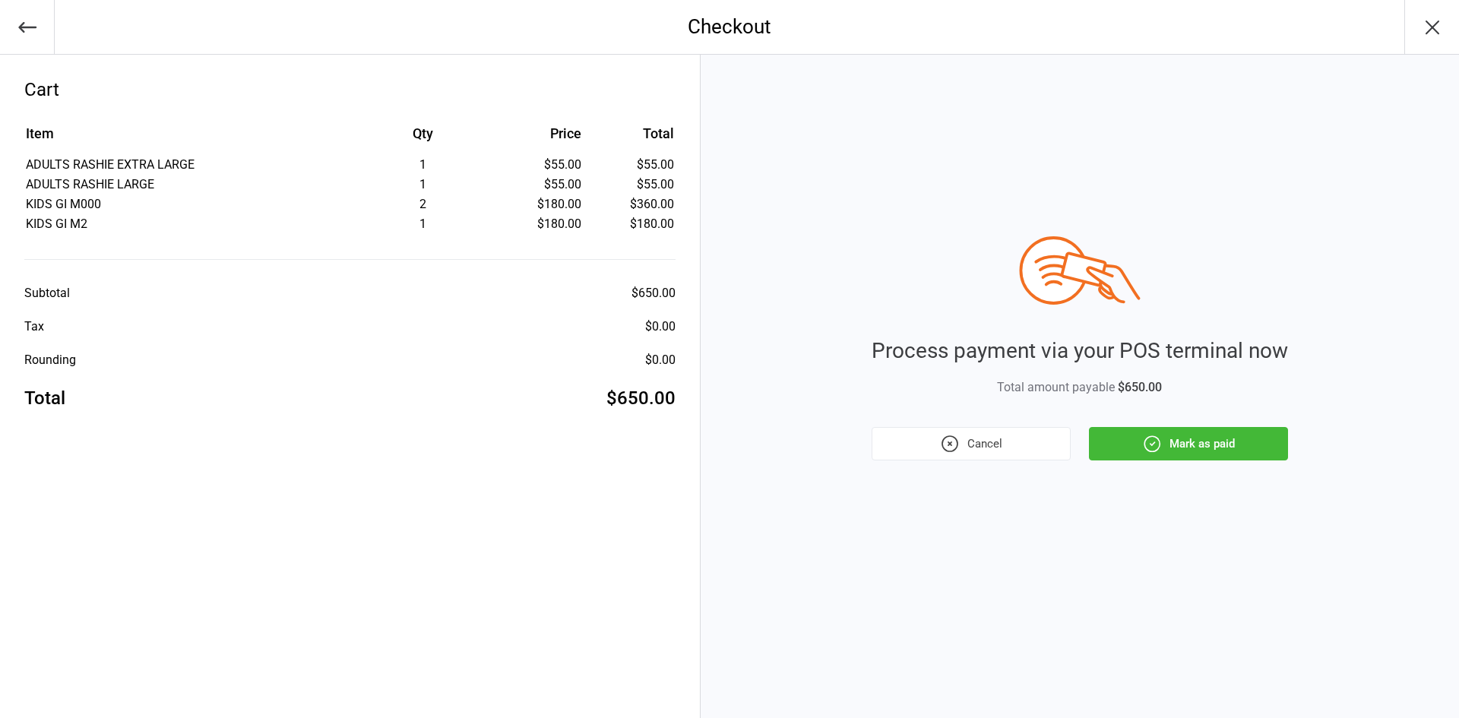
click at [1195, 438] on button "Mark as paid" at bounding box center [1188, 443] width 199 height 33
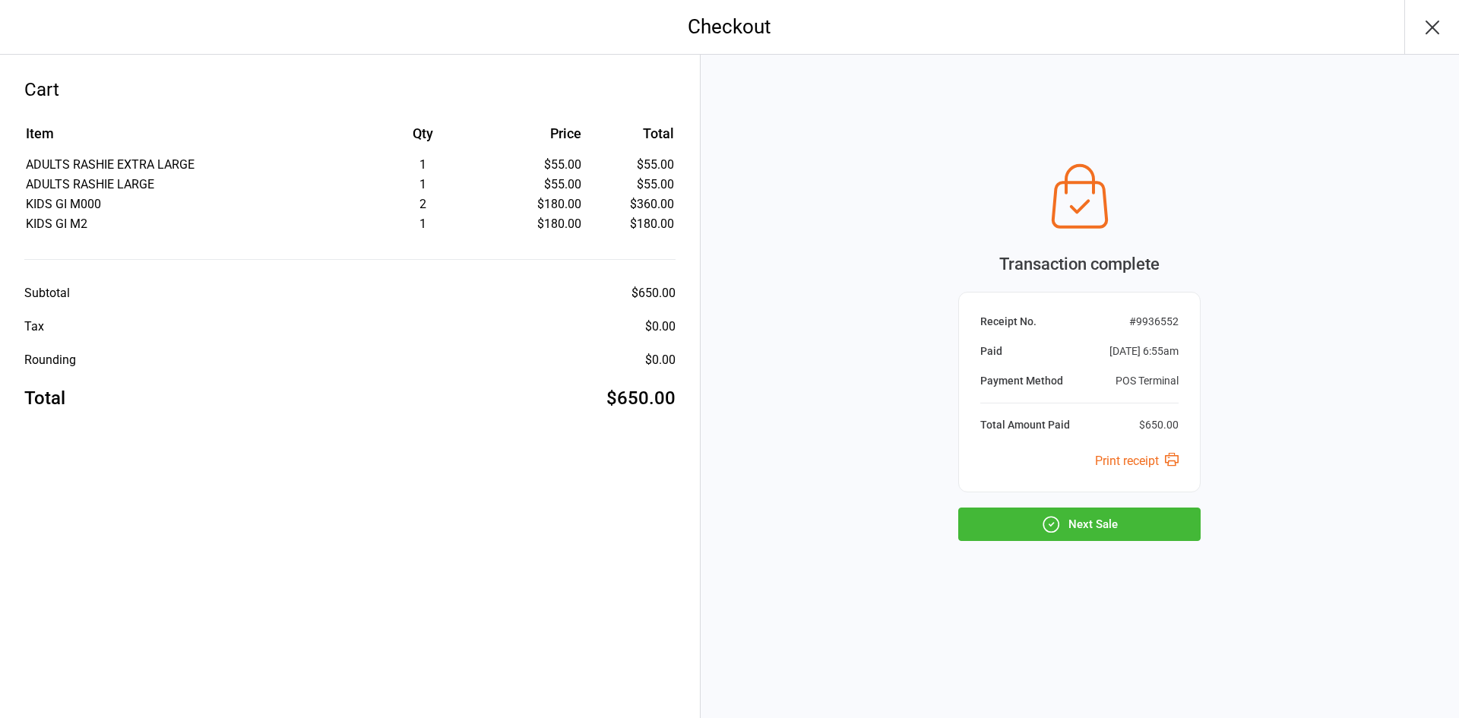
click at [1095, 526] on button "Next Sale" at bounding box center [1080, 524] width 242 height 33
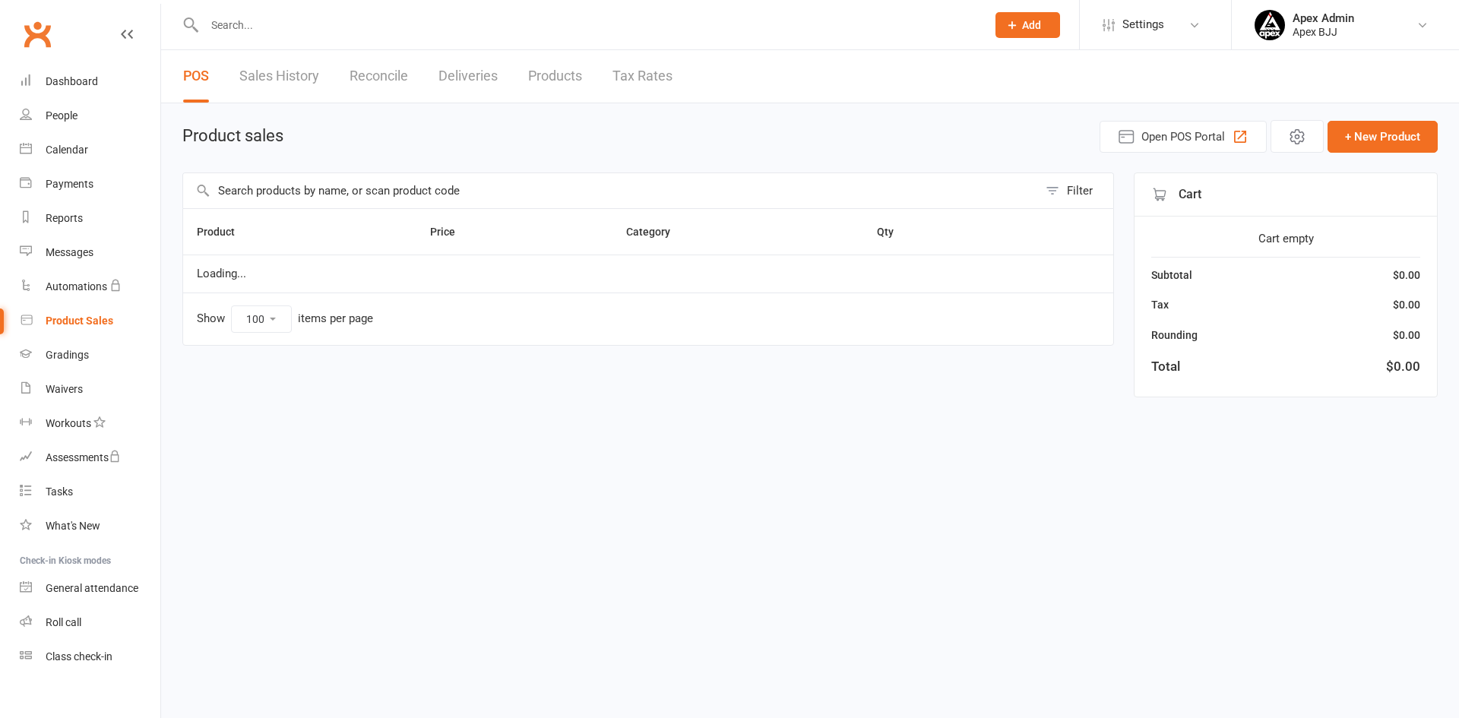
select select "100"
